Goal: Register for event/course

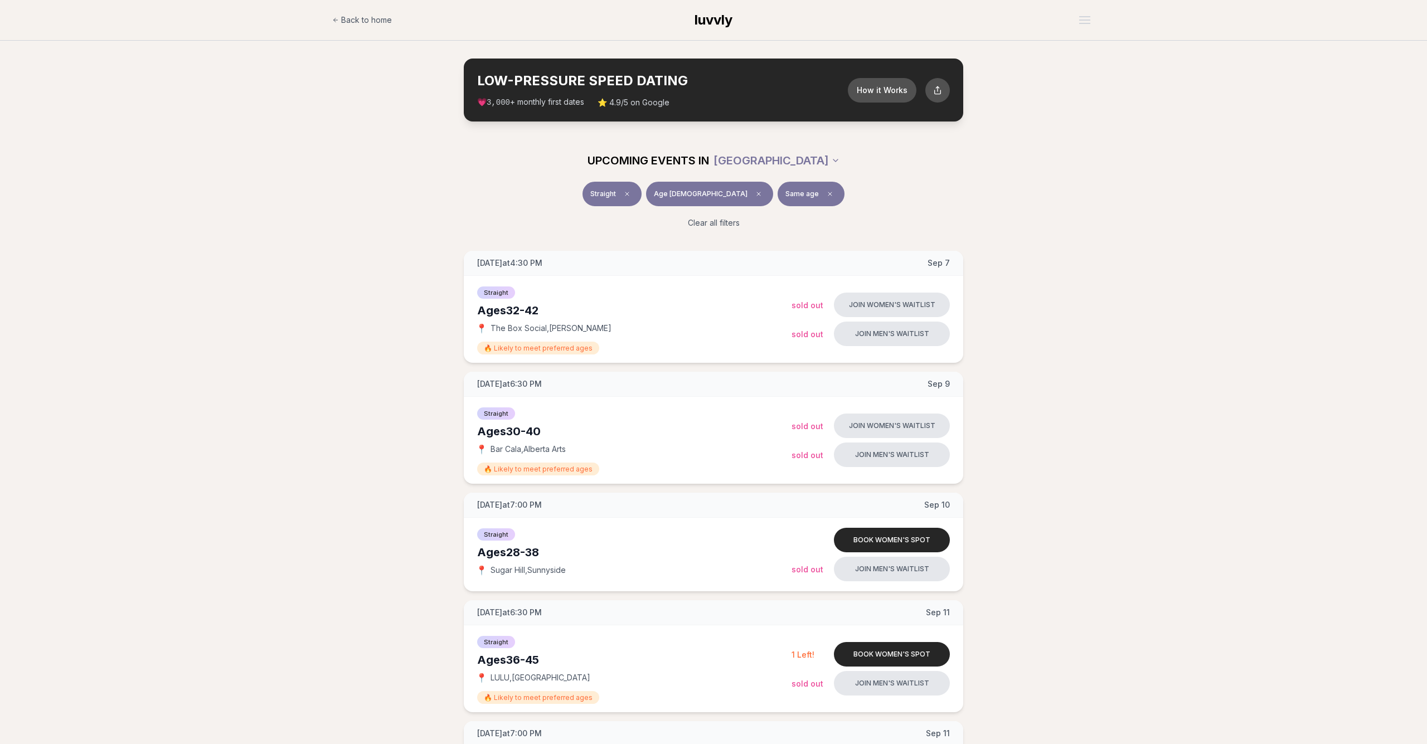
click at [1350, 112] on section "LOW-PRESSURE SPEED DATING How it Works 💗 3,000 + monthly first dates ⭐ 4.9/5 on…" at bounding box center [713, 90] width 1427 height 99
click at [1323, 210] on div "Straight Age [DEMOGRAPHIC_DATA] Same age Clear all filters" at bounding box center [713, 210] width 1427 height 56
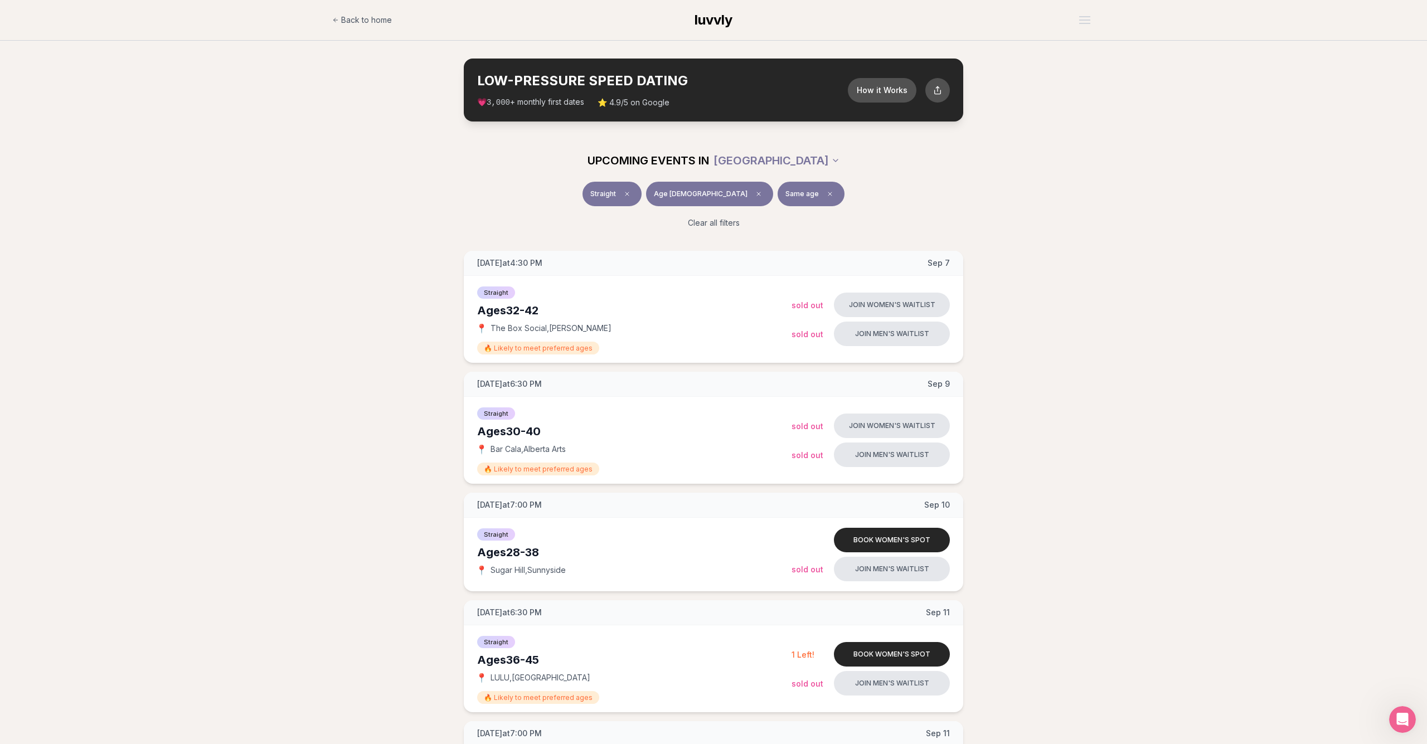
drag, startPoint x: 1273, startPoint y: 382, endPoint x: 1269, endPoint y: 398, distance: 16.1
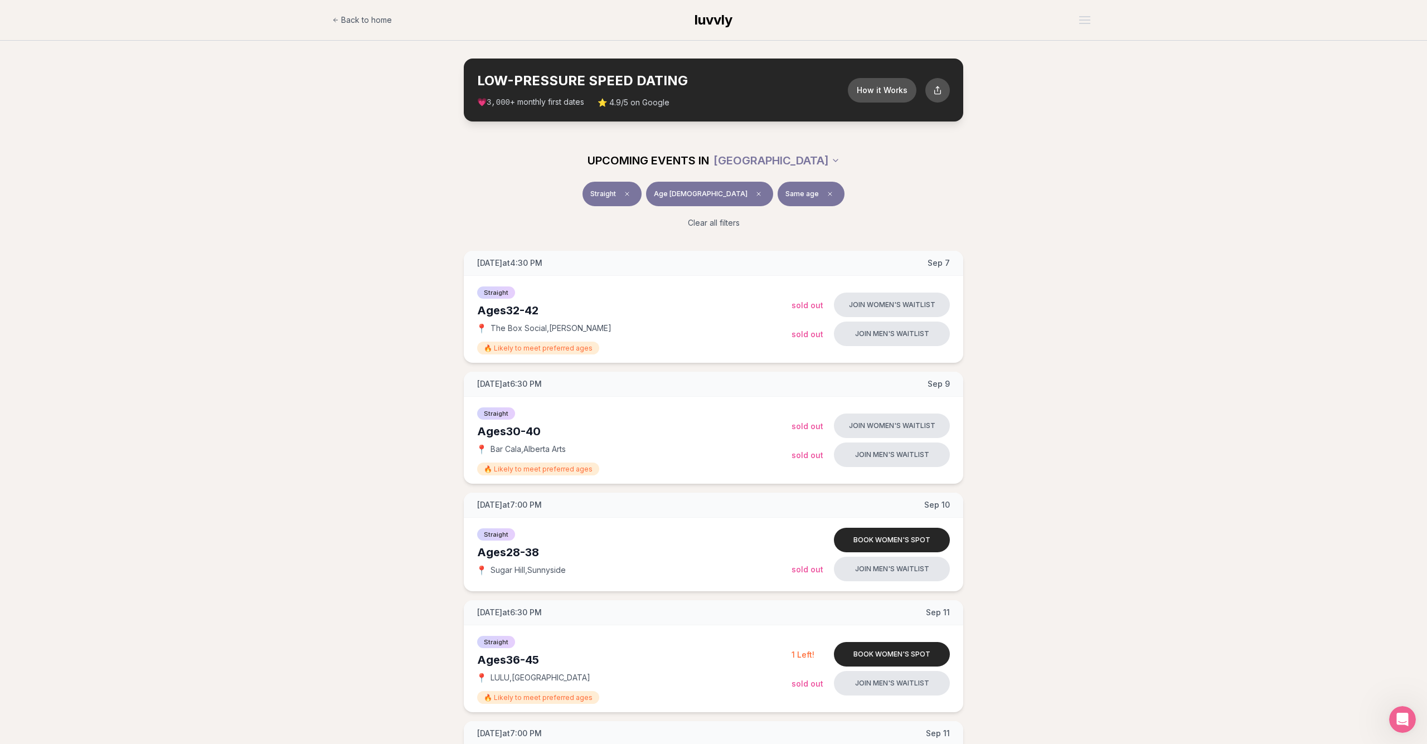
drag, startPoint x: 1185, startPoint y: 370, endPoint x: 1183, endPoint y: 390, distance: 19.6
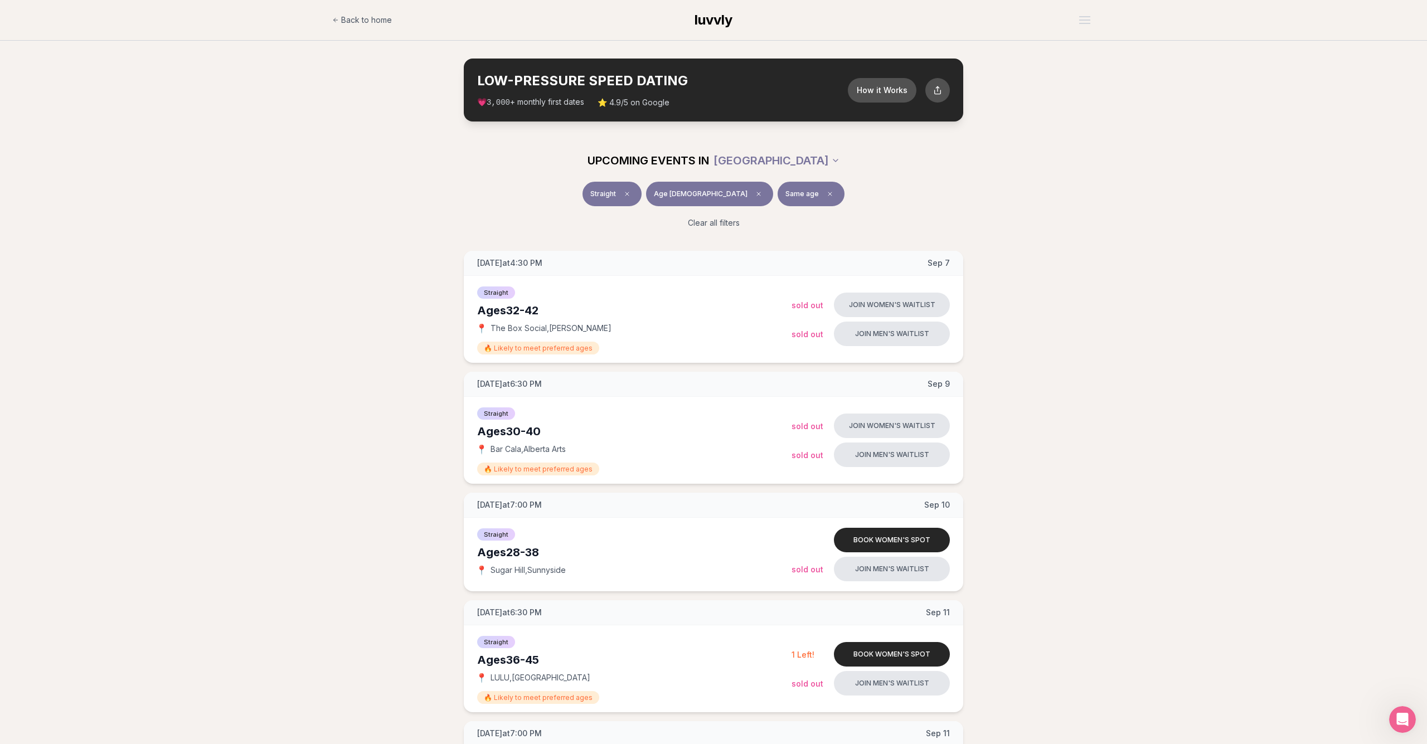
click at [885, 457] on button "Join men's waitlist" at bounding box center [892, 455] width 116 height 25
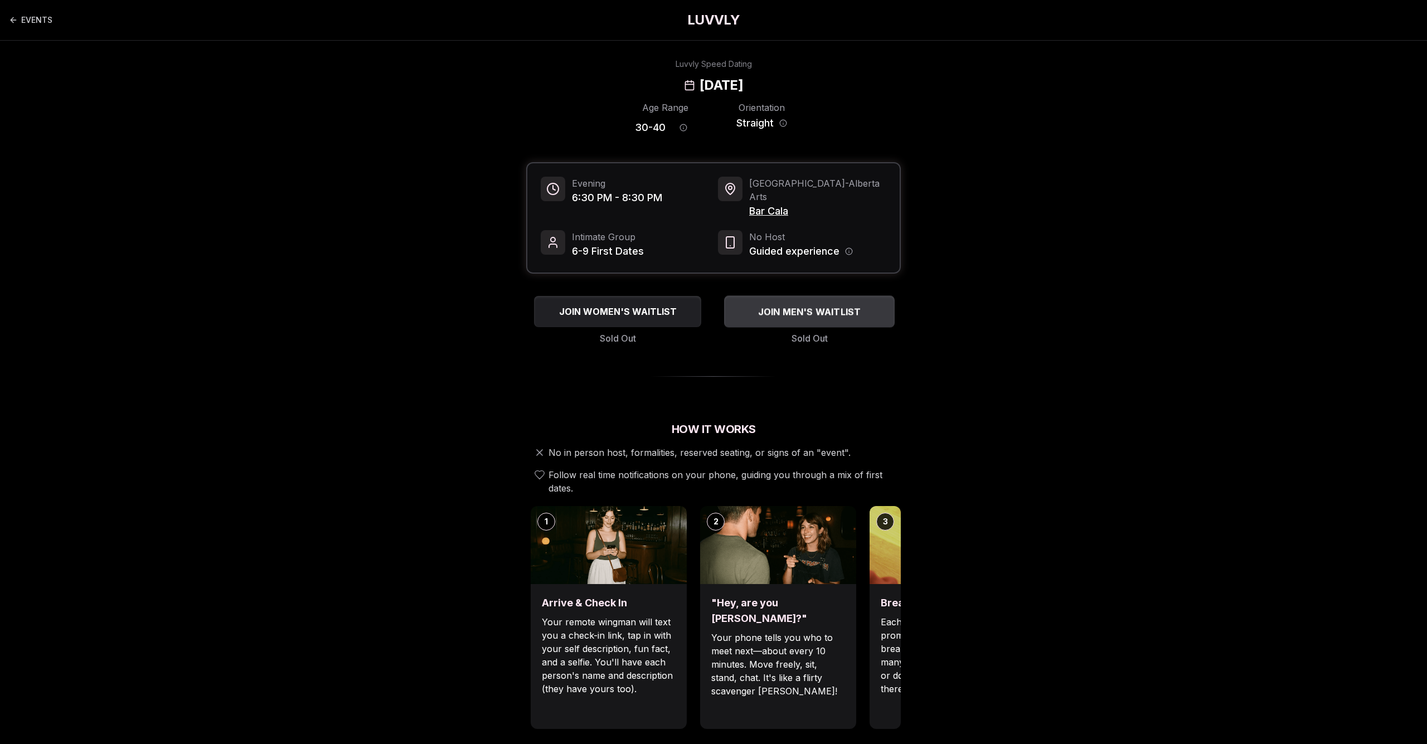
click at [833, 306] on div "JOIN MEN'S WAITLIST" at bounding box center [809, 312] width 171 height 18
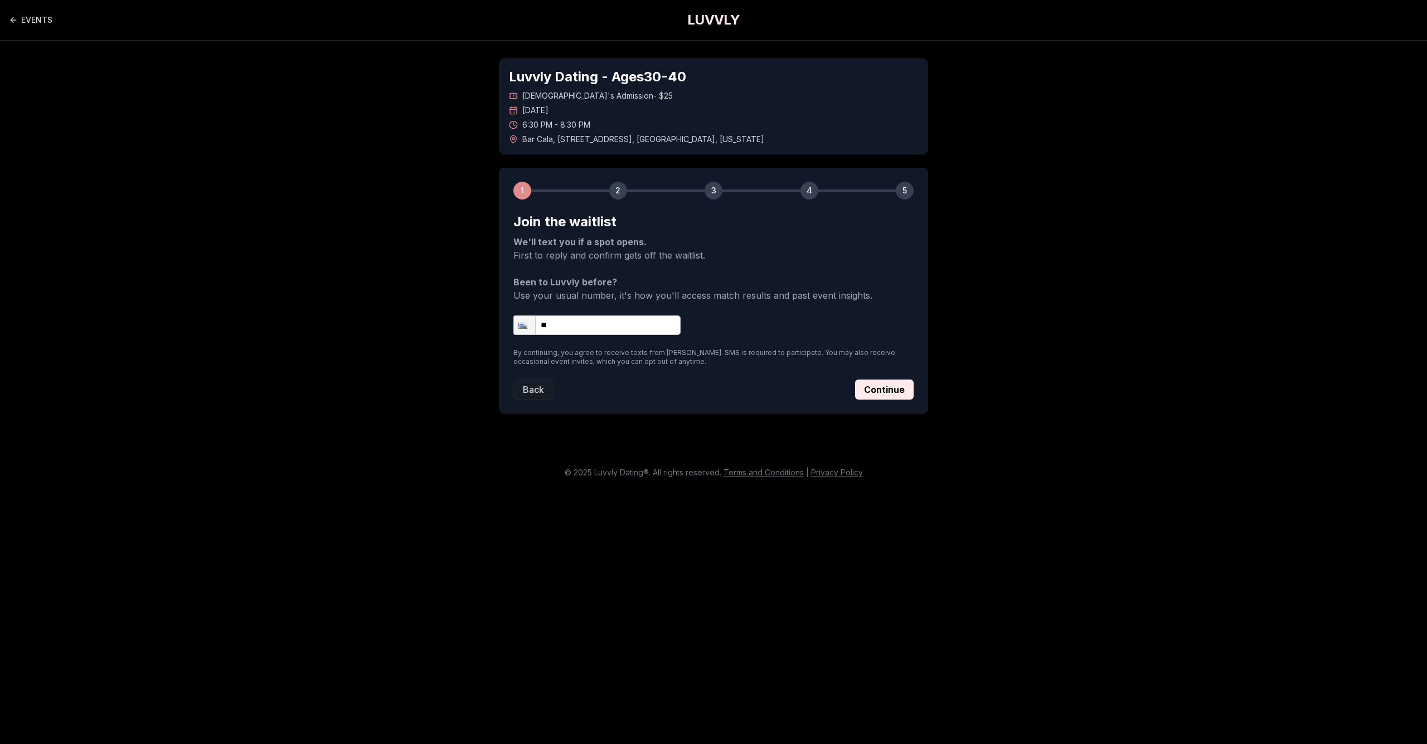
click at [649, 332] on input "**" at bounding box center [596, 326] width 167 height 20
type input "**********"
click at [873, 386] on button "Continue" at bounding box center [884, 390] width 59 height 20
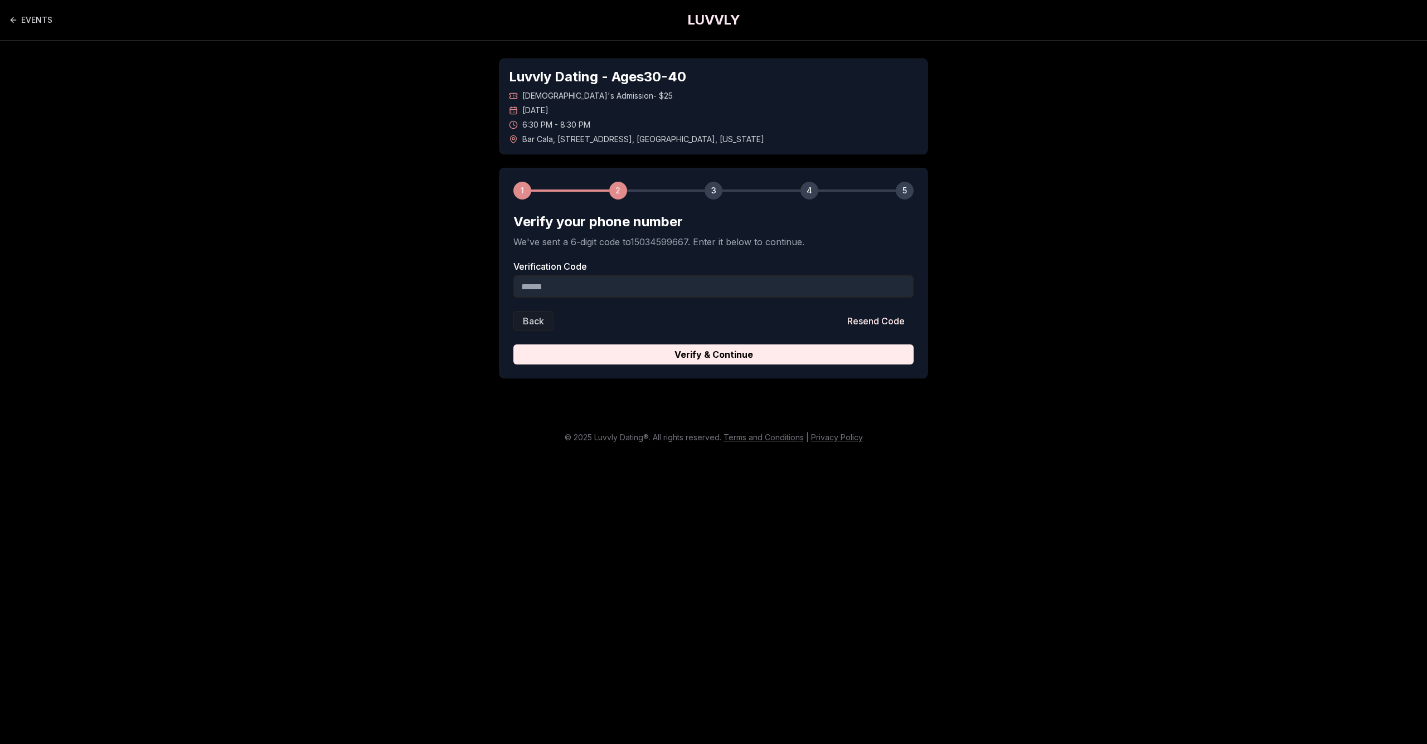
click at [837, 284] on input "Verification Code" at bounding box center [713, 286] width 400 height 22
type input "******"
click at [714, 355] on button "Verify & Continue" at bounding box center [713, 355] width 400 height 20
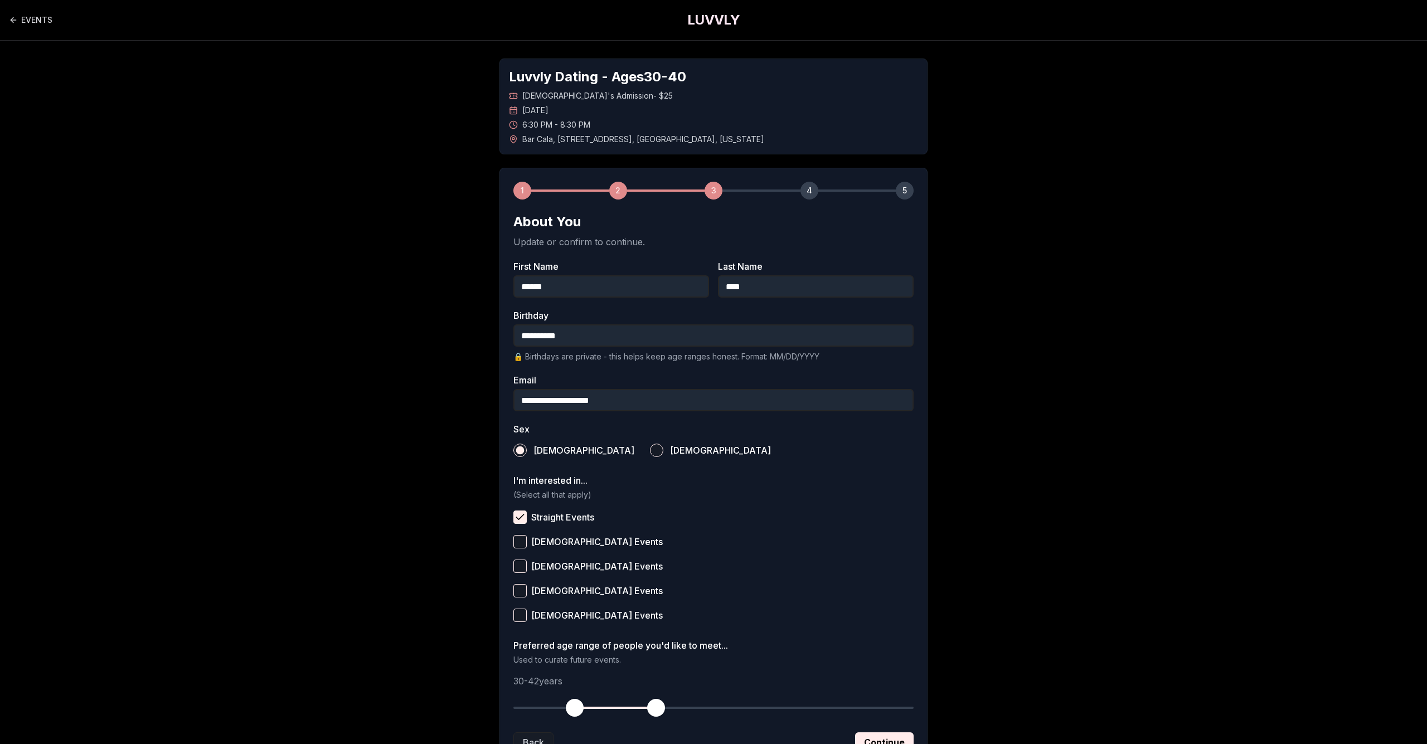
scroll to position [93, 0]
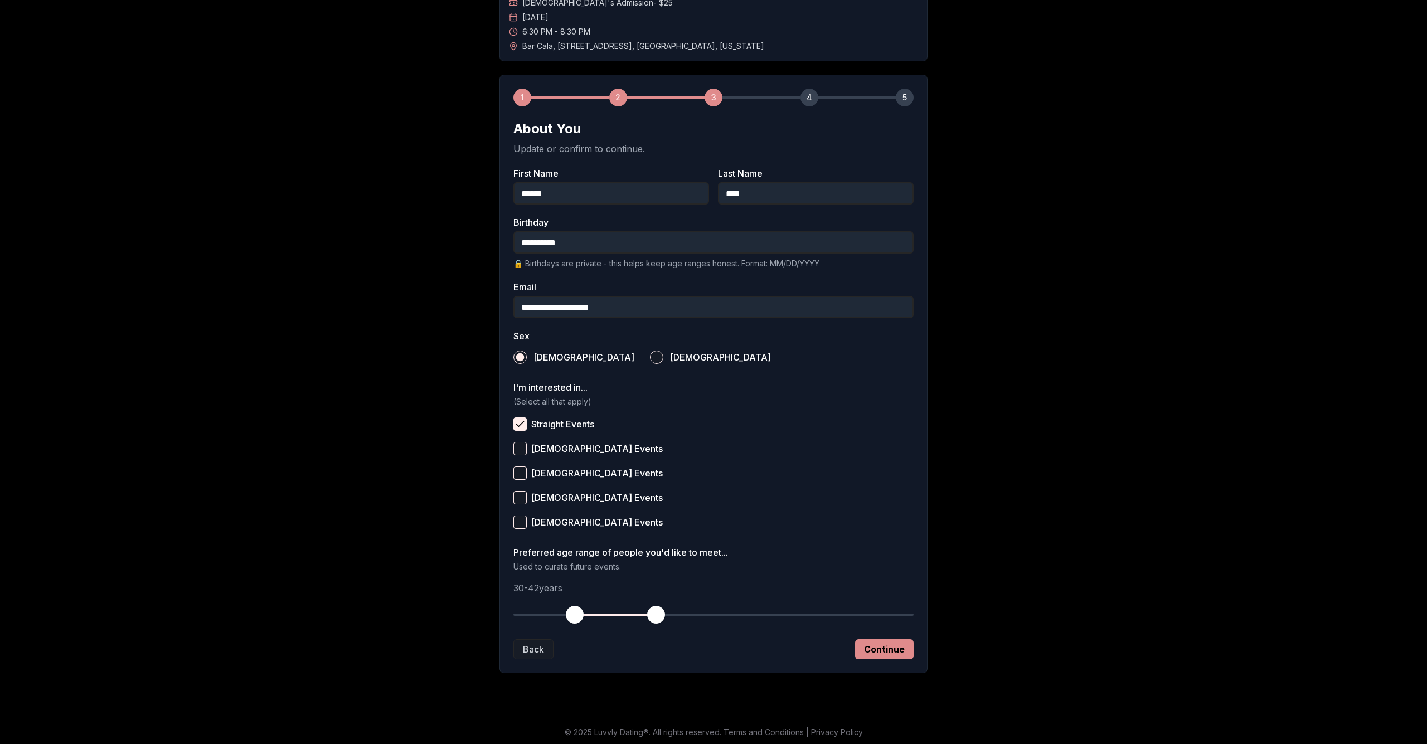
click at [893, 656] on button "Continue" at bounding box center [884, 649] width 59 height 20
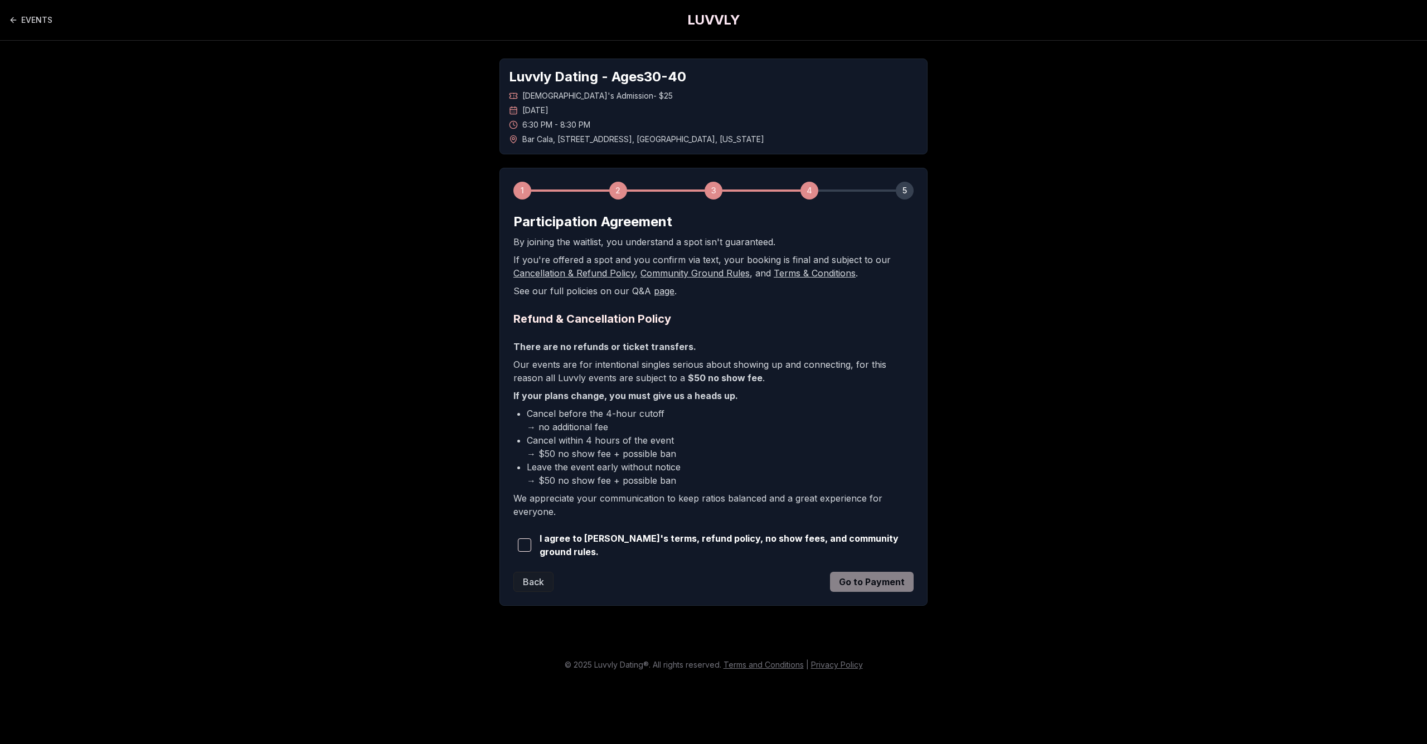
scroll to position [0, 0]
click at [522, 543] on span "button" at bounding box center [524, 545] width 13 height 13
click at [672, 442] on li "Cancel within 4 hours of the event → $50 no show fee + possible ban" at bounding box center [720, 447] width 387 height 27
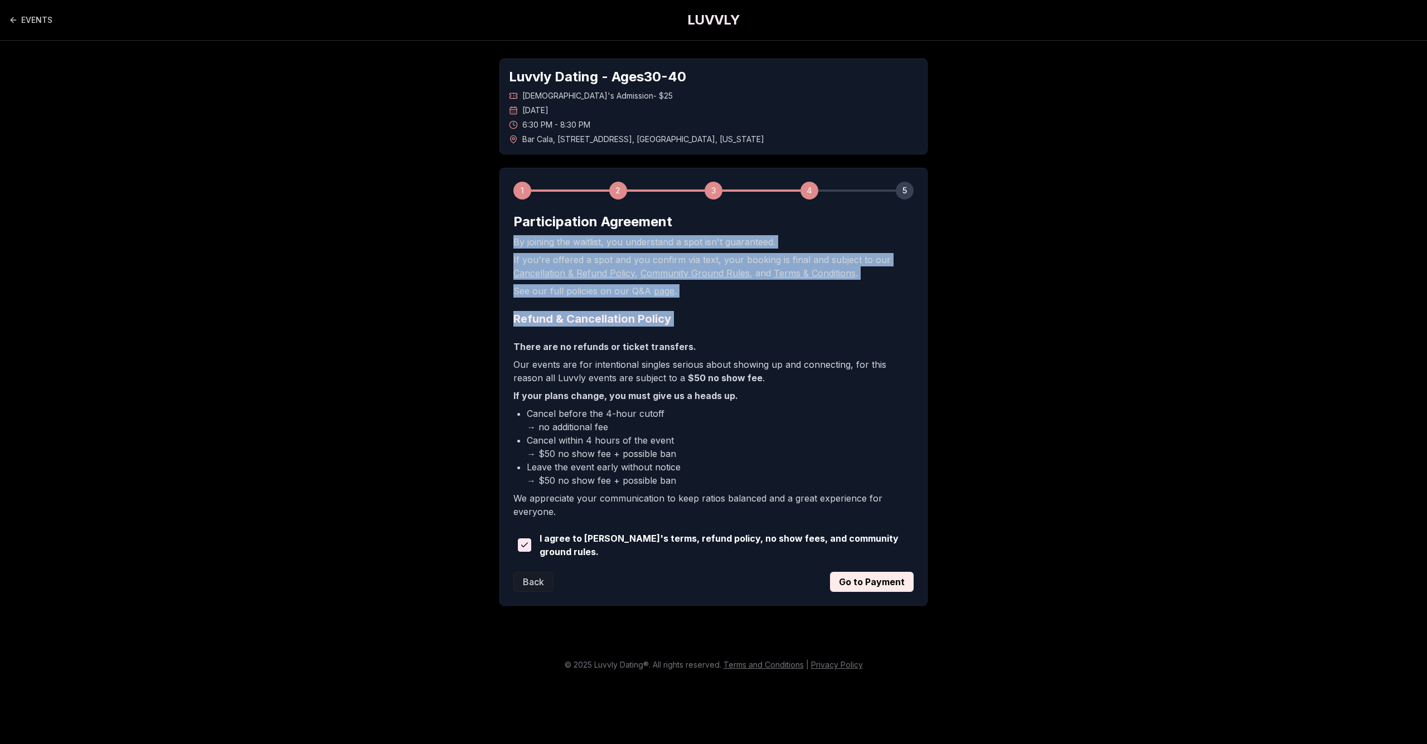
drag, startPoint x: 802, startPoint y: 229, endPoint x: 795, endPoint y: 328, distance: 99.5
click at [796, 328] on form "Participation Agreement By joining the waitlist, you understand a spot isn't gu…" at bounding box center [713, 402] width 400 height 379
click at [795, 328] on form "Participation Agreement By joining the waitlist, you understand a spot isn't gu…" at bounding box center [713, 402] width 400 height 379
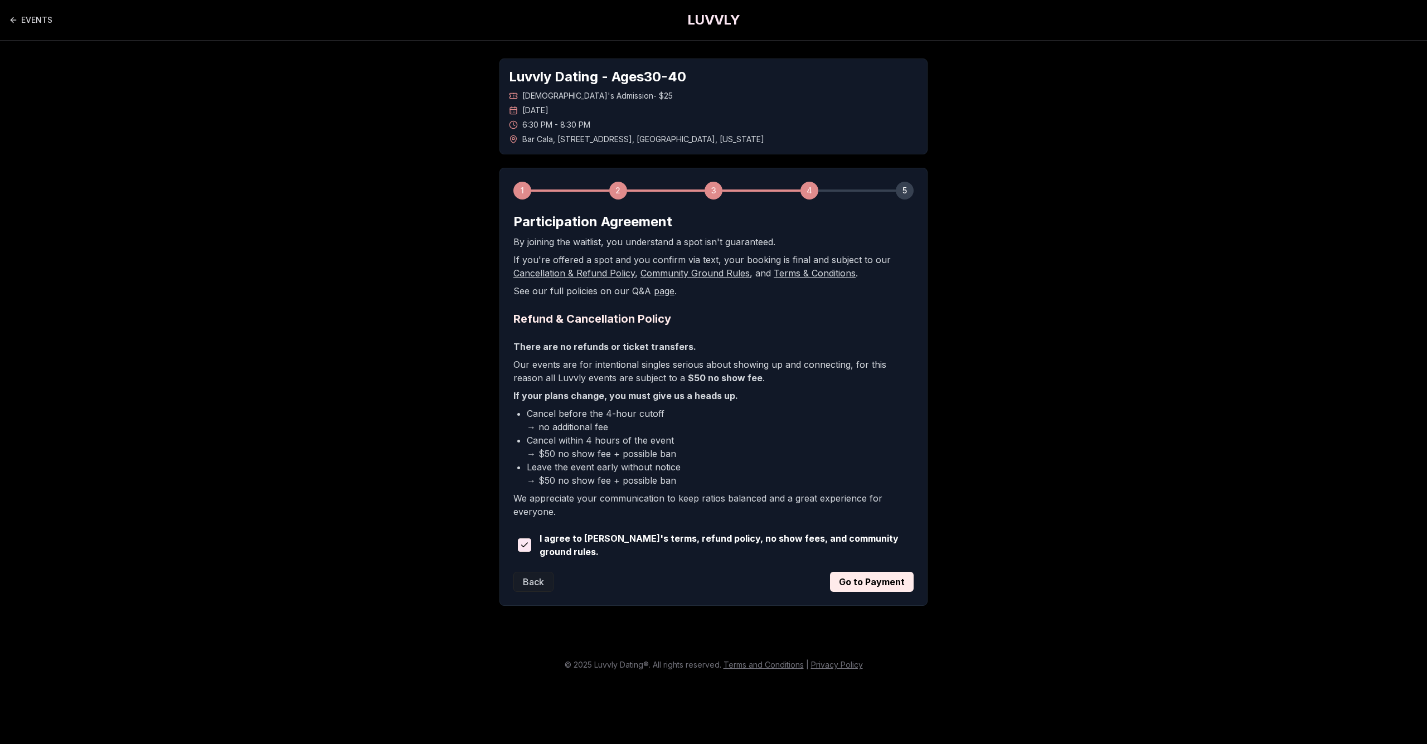
click at [656, 292] on link "page" at bounding box center [664, 290] width 21 height 11
drag, startPoint x: 1136, startPoint y: 175, endPoint x: 1143, endPoint y: 172, distance: 8.0
click at [1136, 175] on main "EVENTS LUVVLY Luvvly Dating - Ages [DEMOGRAPHIC_DATA] [DEMOGRAPHIC_DATA]'s Admi…" at bounding box center [713, 372] width 1427 height 744
click at [886, 578] on button "Go to Payment" at bounding box center [872, 582] width 84 height 20
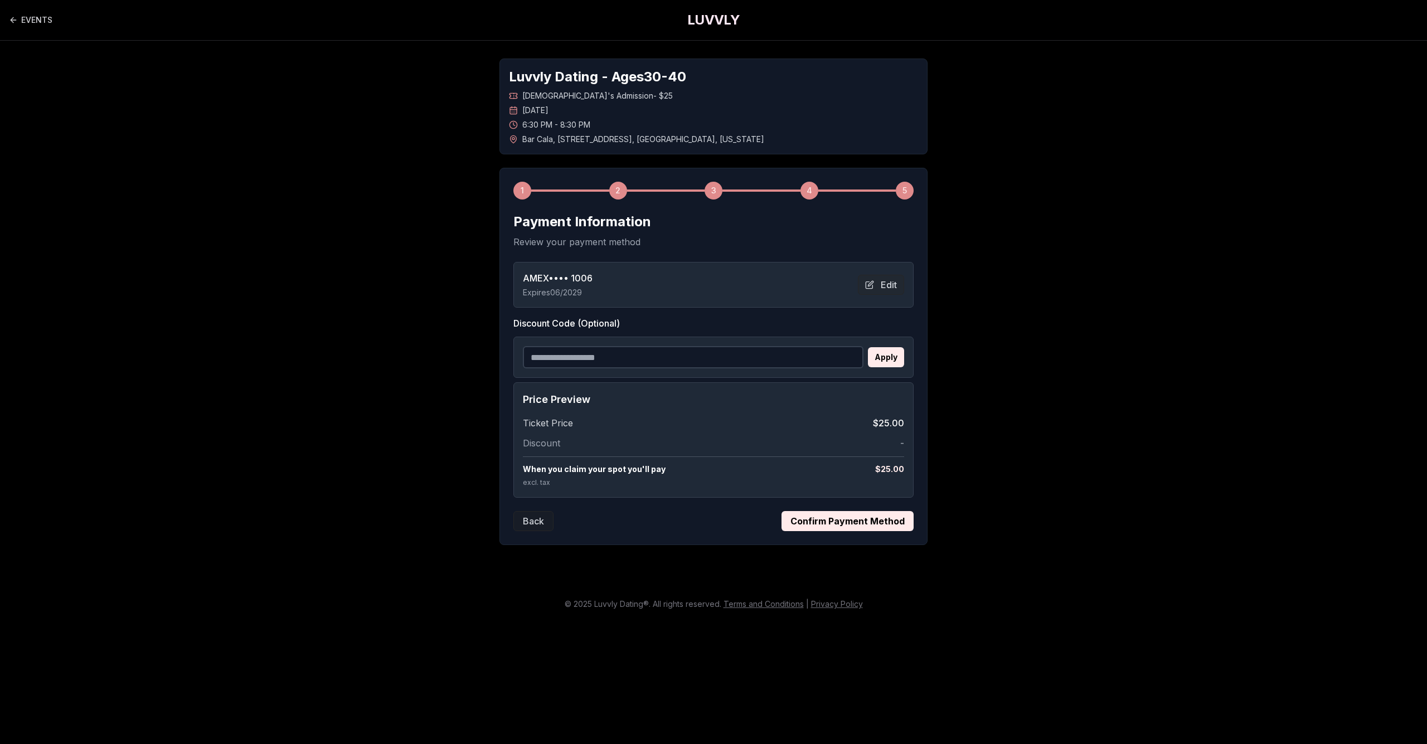
click at [895, 525] on button "Confirm Payment Method" at bounding box center [848, 521] width 132 height 20
